Goal: Navigation & Orientation: Find specific page/section

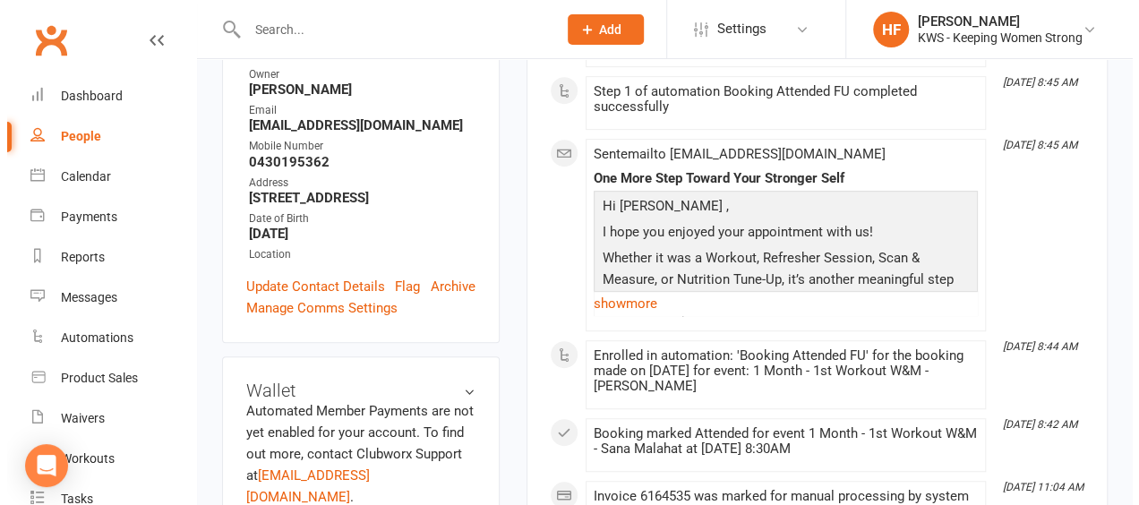
scroll to position [337, 0]
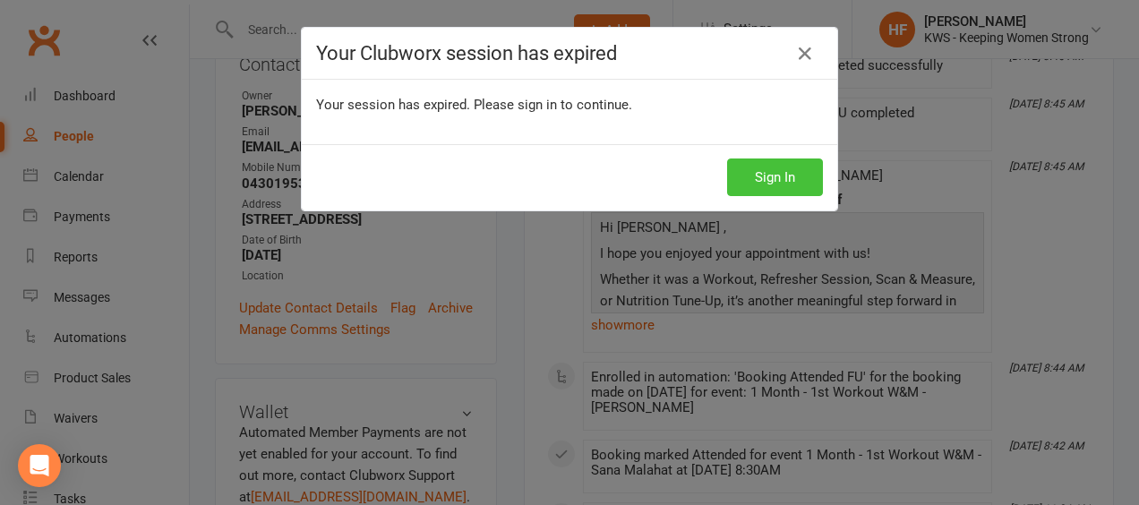
click at [763, 175] on button "Sign In" at bounding box center [775, 177] width 96 height 38
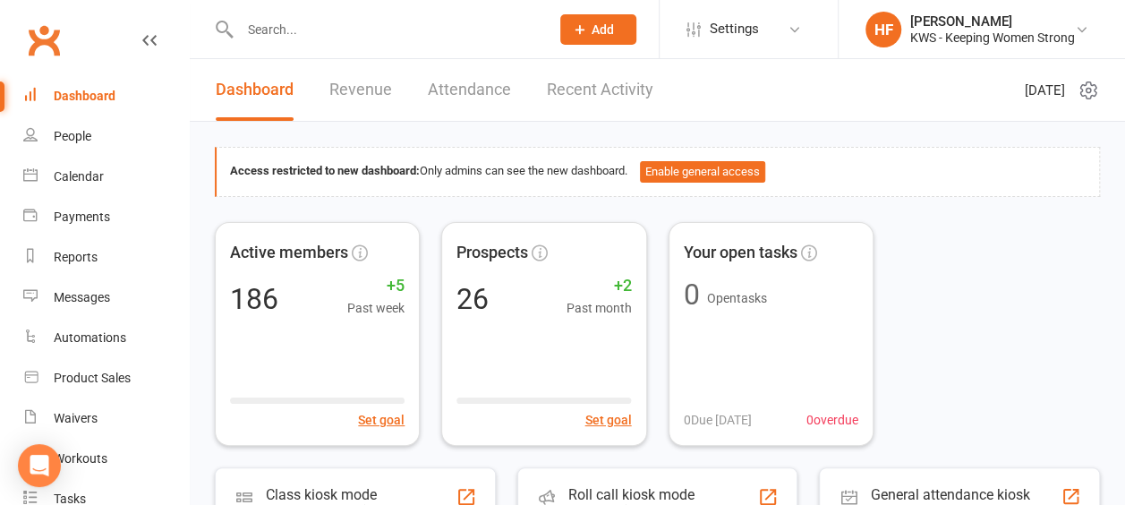
click at [90, 97] on div "Dashboard" at bounding box center [85, 96] width 62 height 14
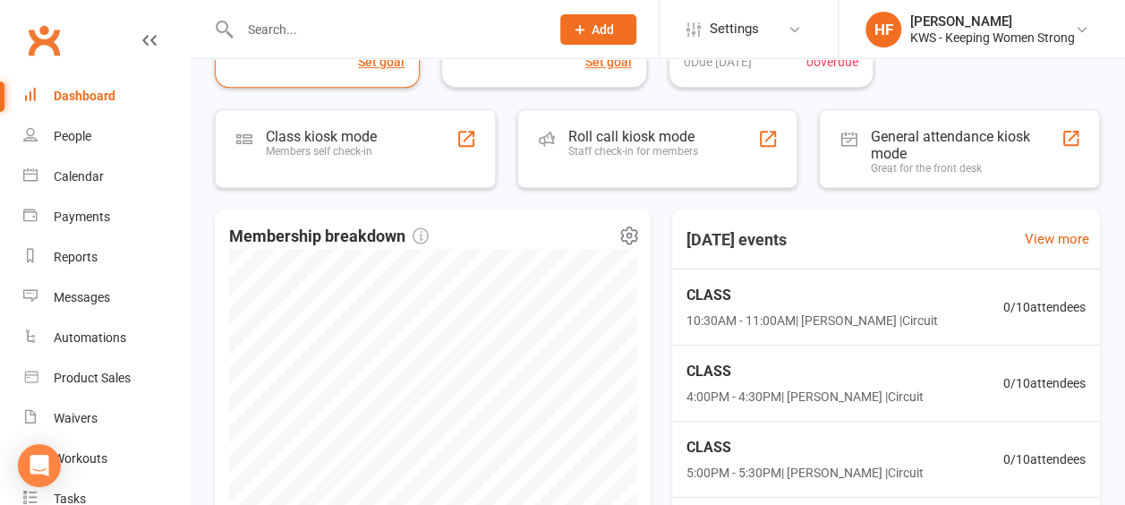
scroll to position [627, 0]
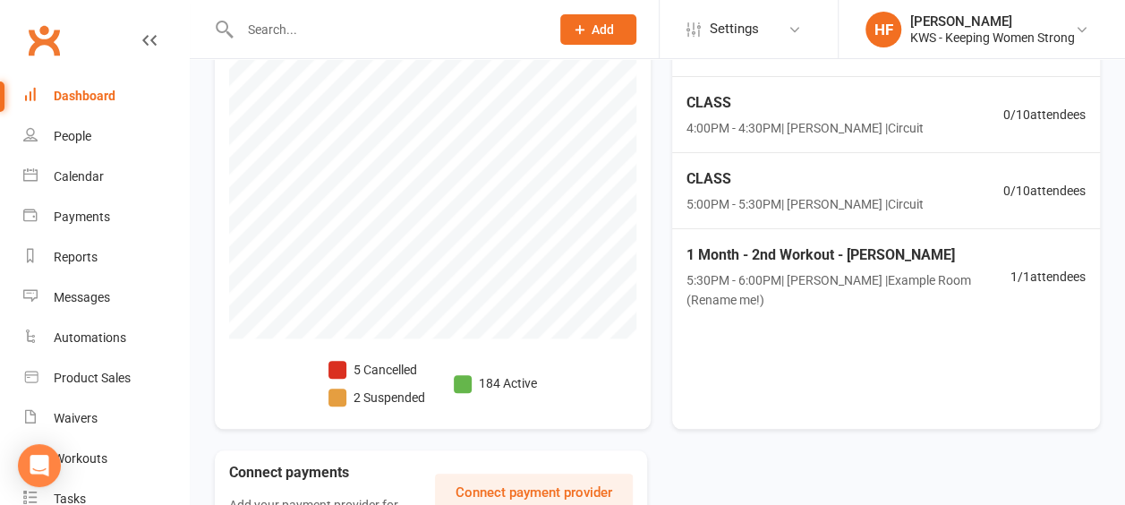
click at [341, 367] on span at bounding box center [337, 370] width 18 height 18
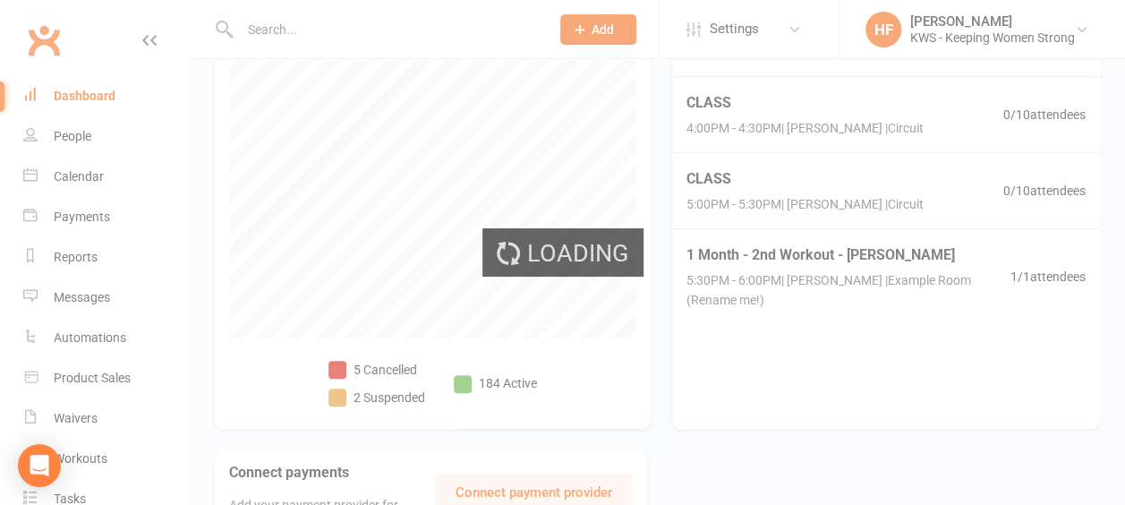
select select "no_trial"
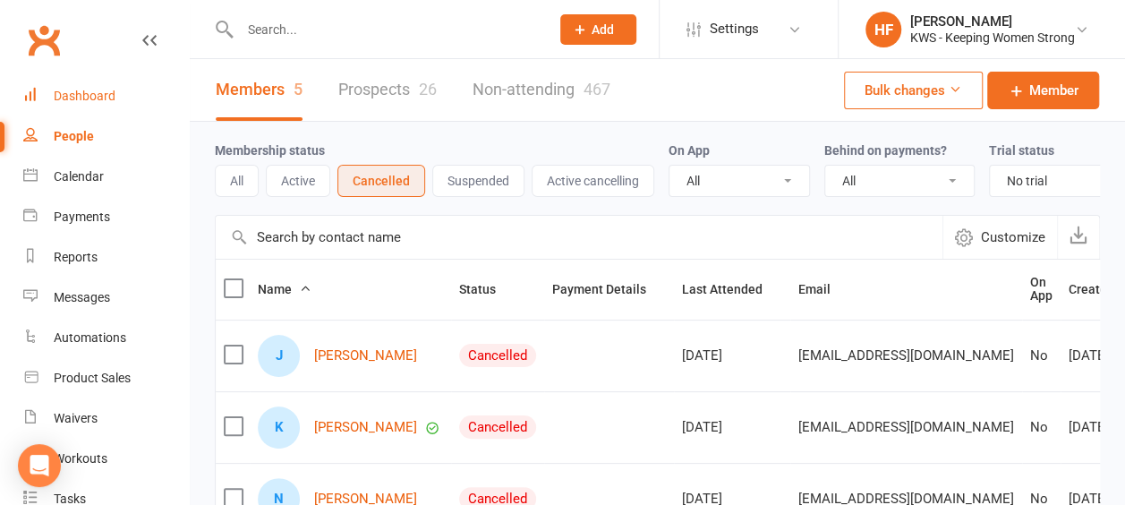
click at [84, 93] on div "Dashboard" at bounding box center [85, 96] width 62 height 14
